Goal: Task Accomplishment & Management: Use online tool/utility

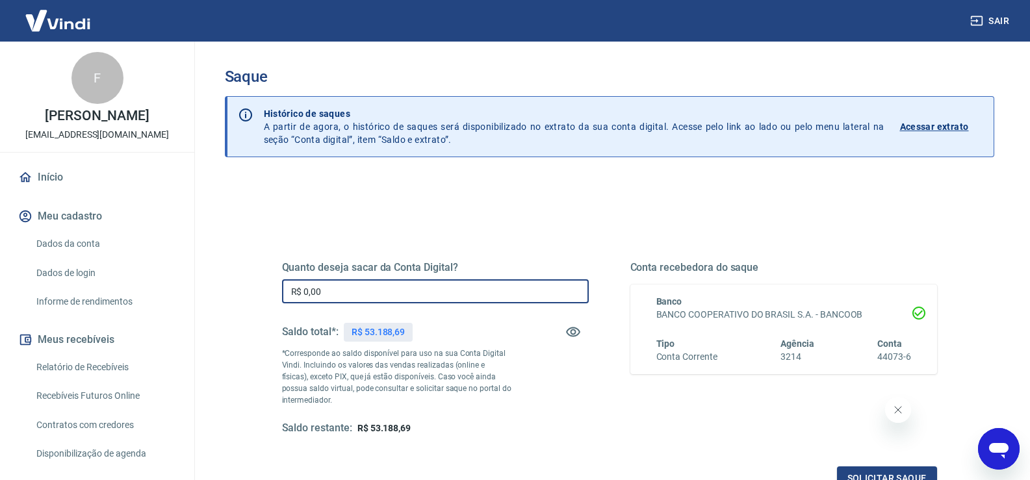
click at [339, 292] on input "R$ 0,00" at bounding box center [435, 291] width 307 height 24
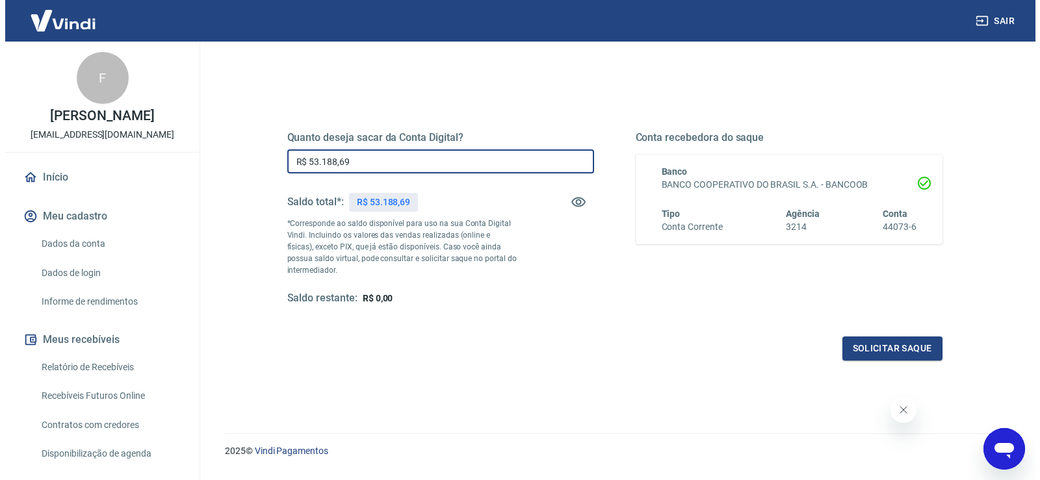
scroll to position [162, 0]
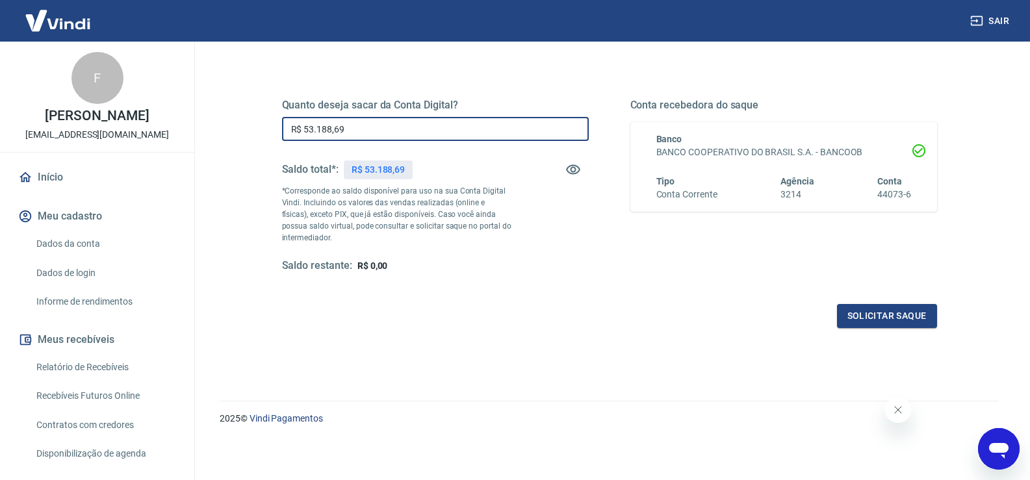
type input "R$ 53.188,69"
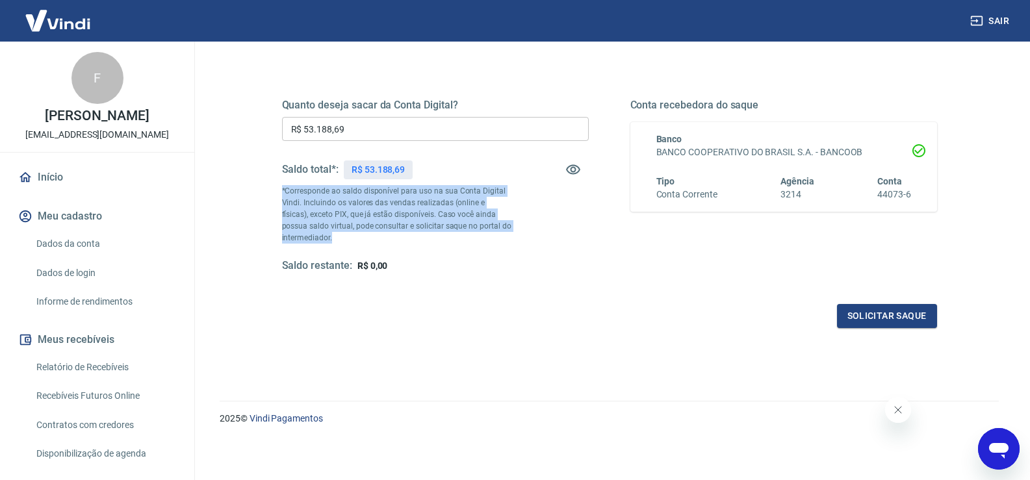
drag, startPoint x: 333, startPoint y: 239, endPoint x: 279, endPoint y: 190, distance: 73.1
click at [279, 190] on div "Quanto deseja sacar da Conta Digital? R$ 53.188,69 ​ Saldo total*: R$ 53.188,69…" at bounding box center [609, 193] width 686 height 302
click at [857, 315] on button "Solicitar saque" at bounding box center [887, 316] width 100 height 24
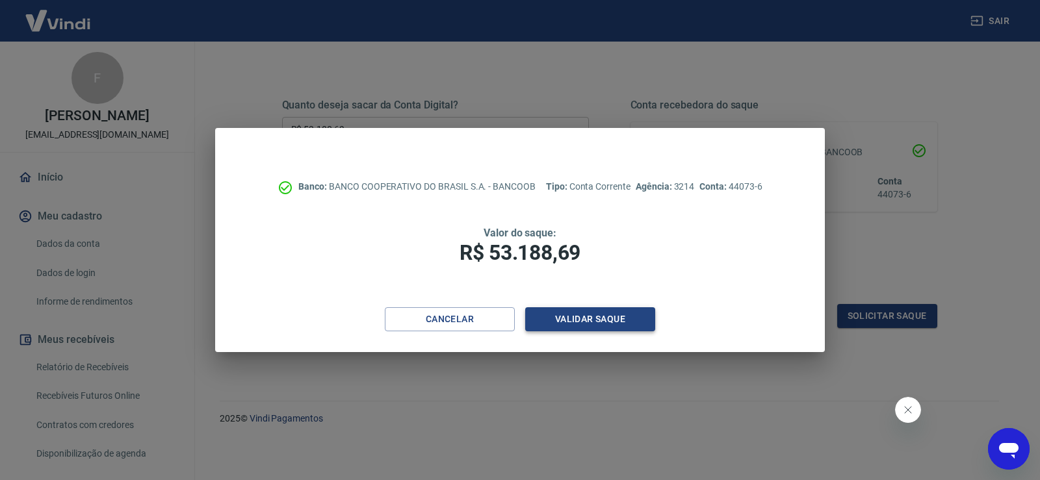
click at [593, 315] on button "Validar saque" at bounding box center [590, 319] width 130 height 24
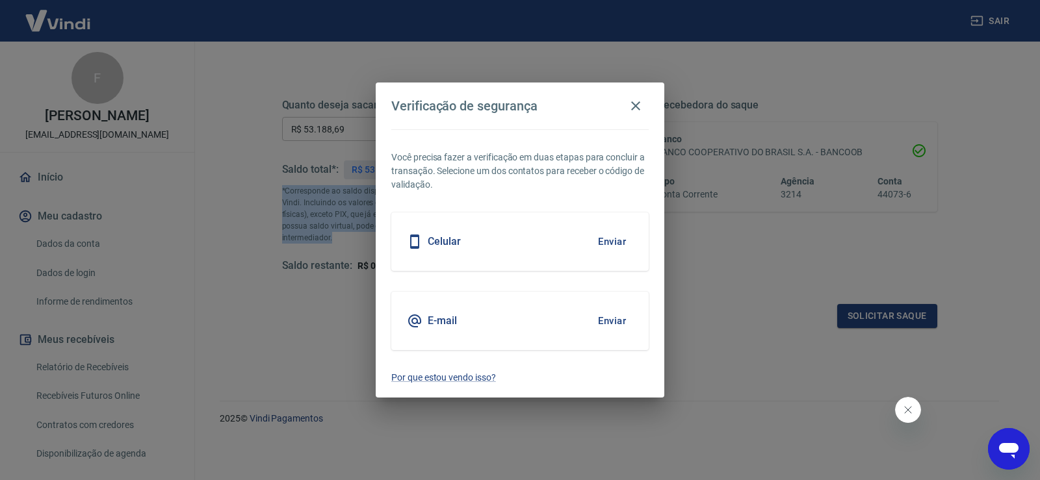
click at [621, 235] on button "Enviar" at bounding box center [612, 241] width 42 height 27
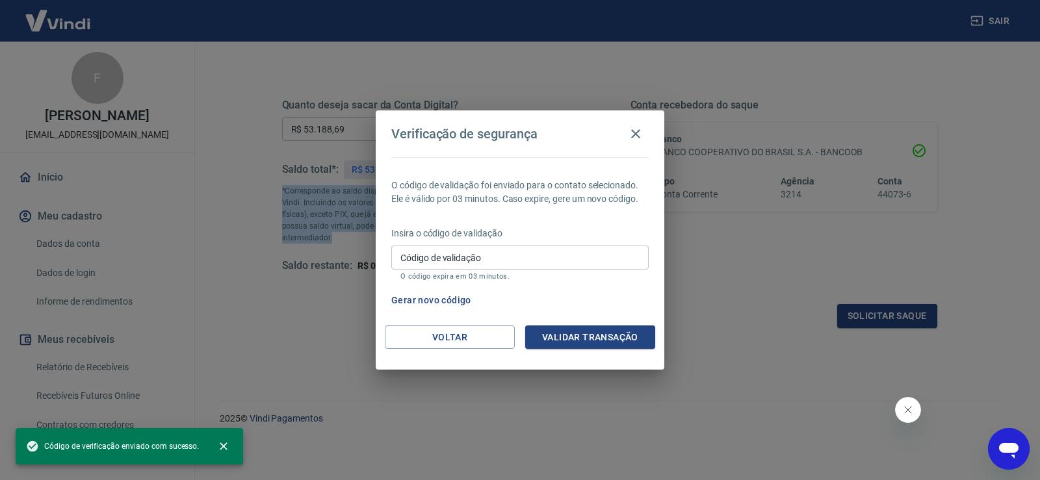
click at [454, 264] on div "Código de validação Código de validação O código expira em 03 minutos." at bounding box center [519, 263] width 257 height 35
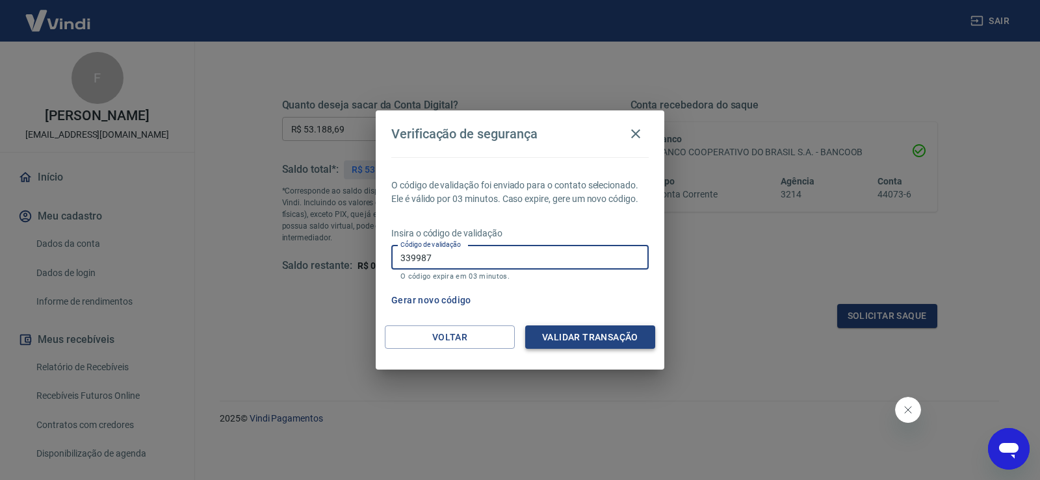
type input "339987"
click at [562, 340] on button "Validar transação" at bounding box center [590, 338] width 130 height 24
